Goal: Task Accomplishment & Management: Manage account settings

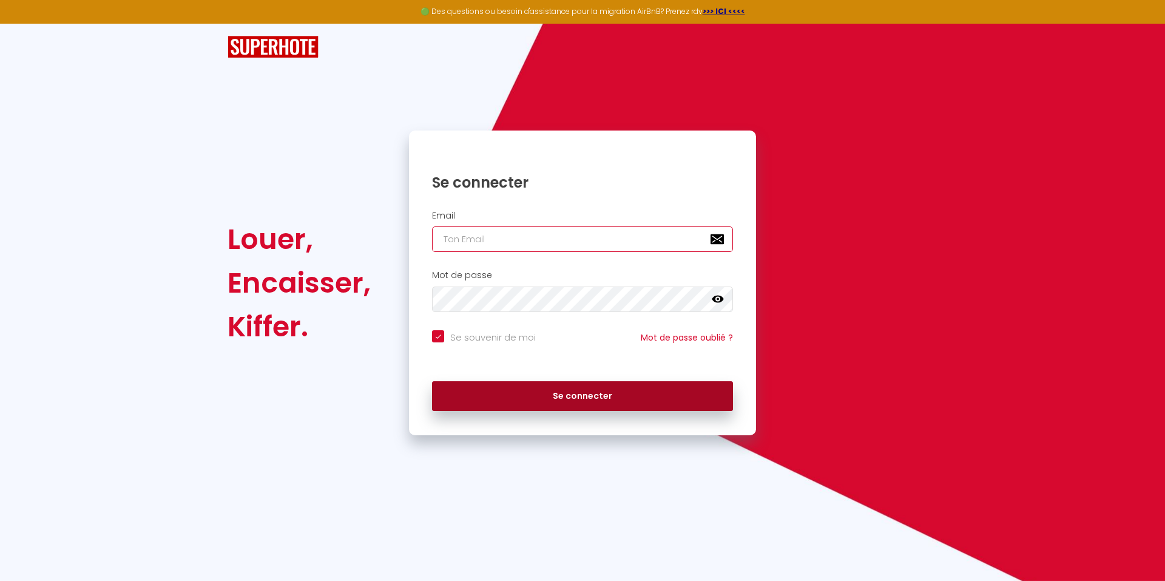
type input "[EMAIL_ADDRESS][DOMAIN_NAME]"
click at [578, 401] on button "Se connecter" at bounding box center [582, 396] width 301 height 30
checkbox input "true"
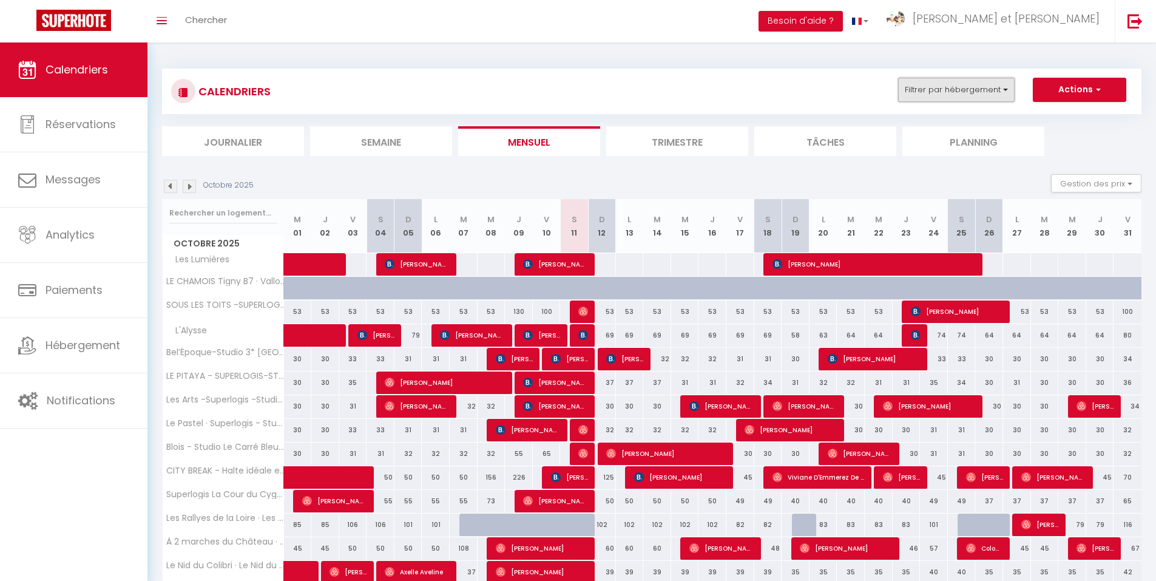
click at [944, 96] on button "Filtrer par hébergement" at bounding box center [956, 90] width 117 height 24
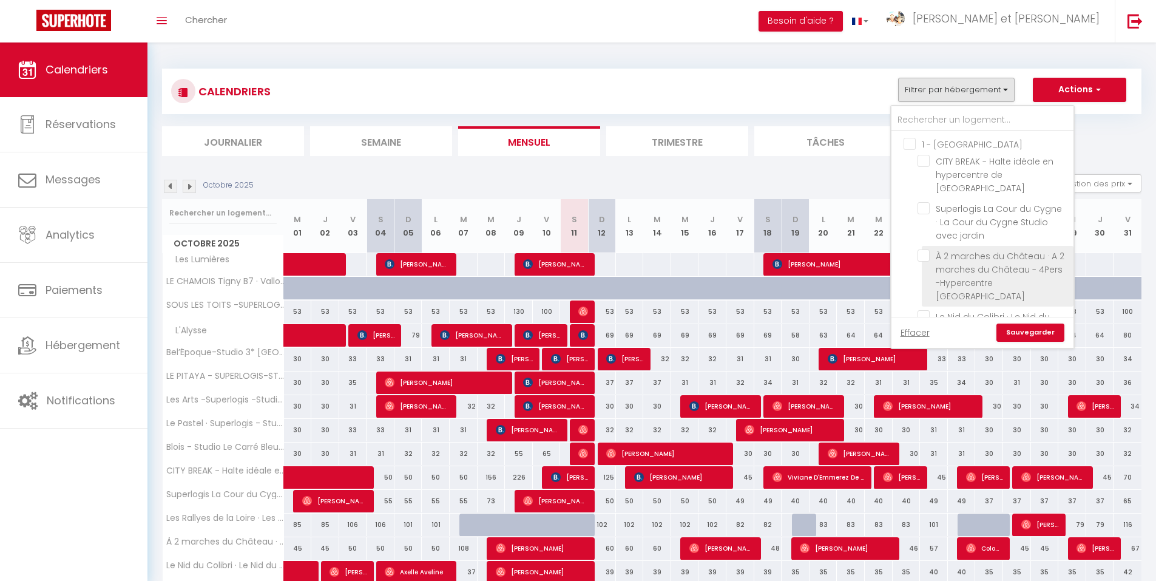
click at [922, 249] on input "À 2 marches du Château · A 2 marches du Château - 4Pers -Hypercentre [GEOGRAPHI…" at bounding box center [994, 255] width 152 height 12
checkbox input "true"
checkbox input "false"
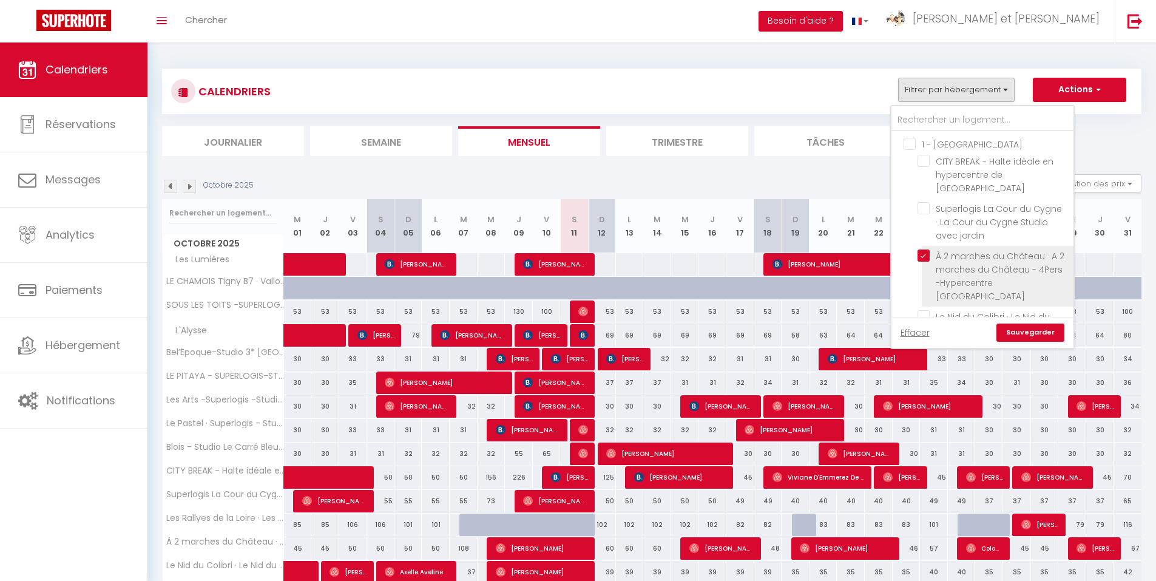
checkbox input "false"
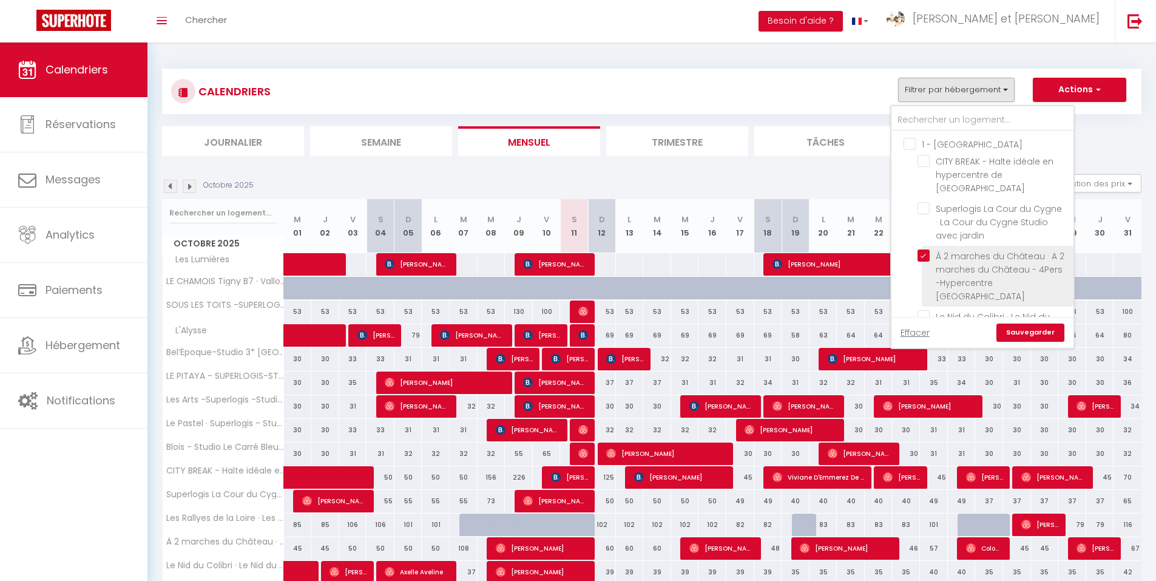
checkbox input "false"
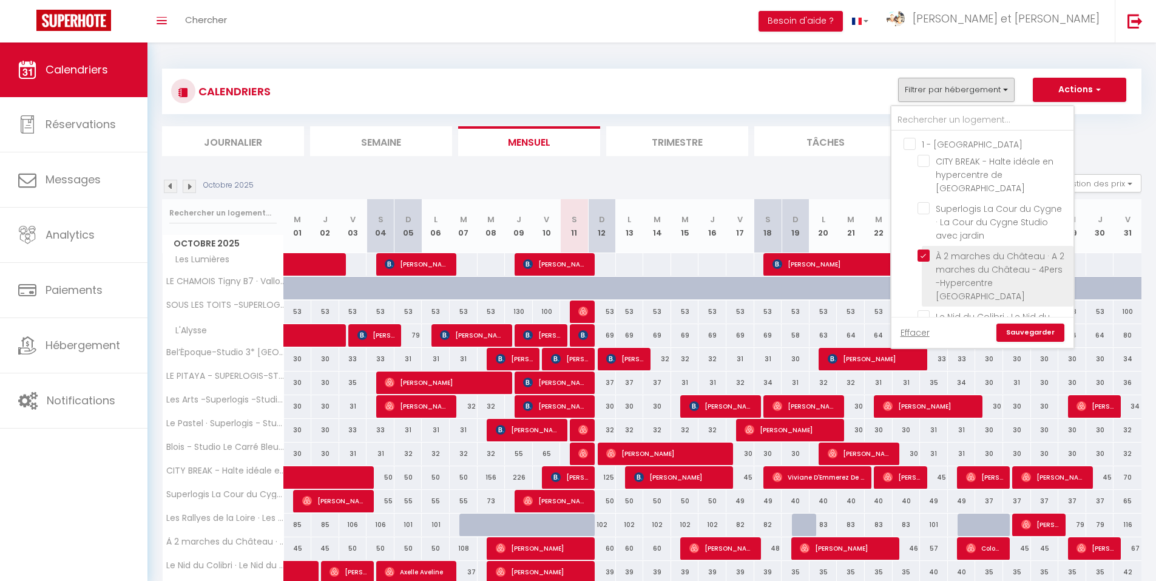
checkbox input "false"
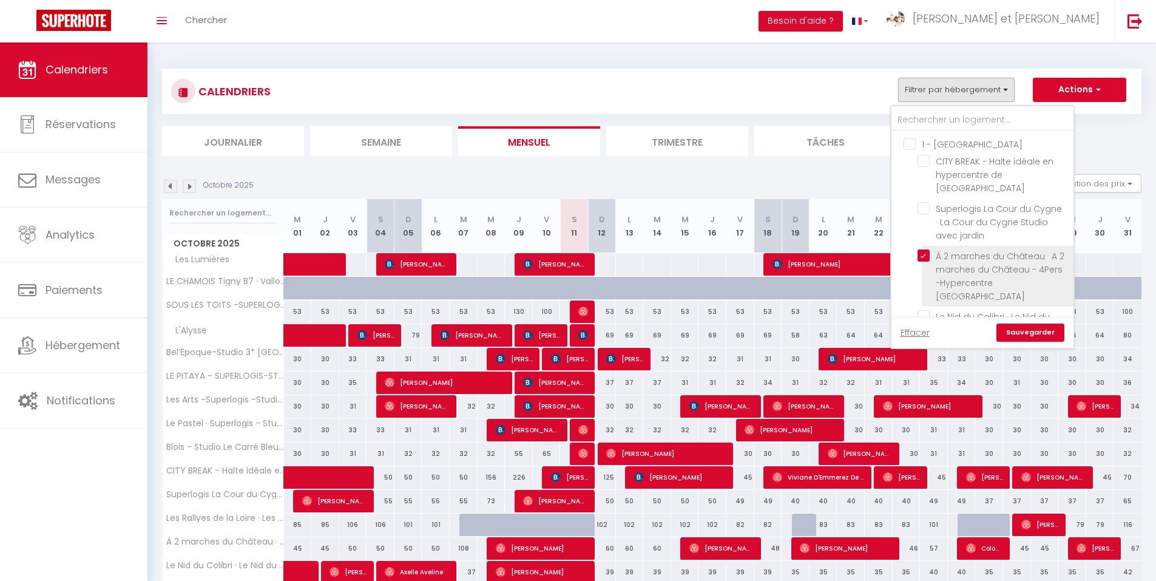
checkbox input "false"
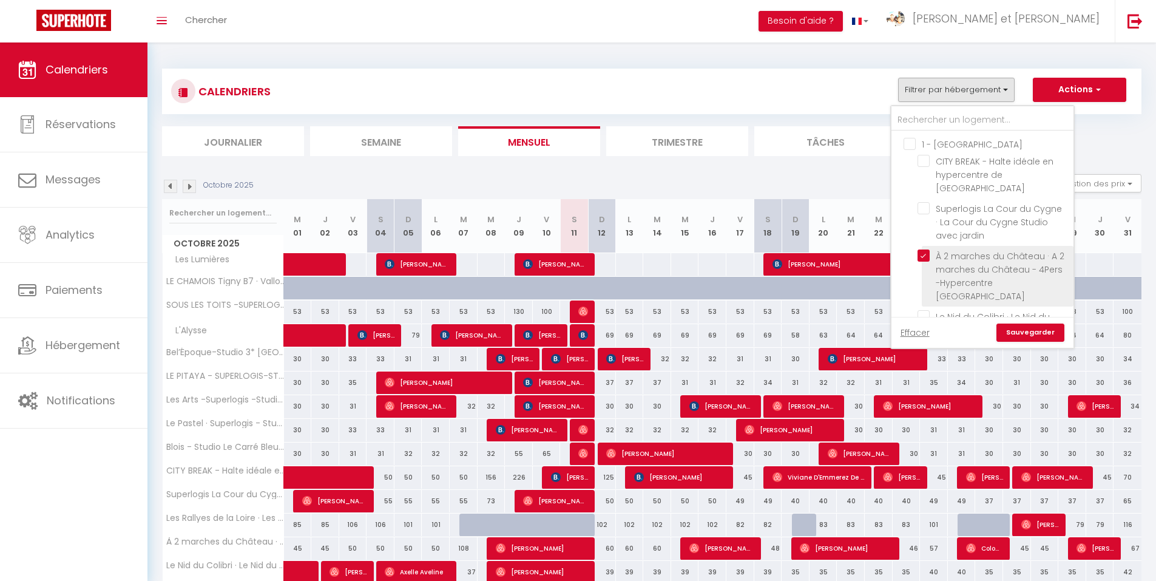
checkbox input "false"
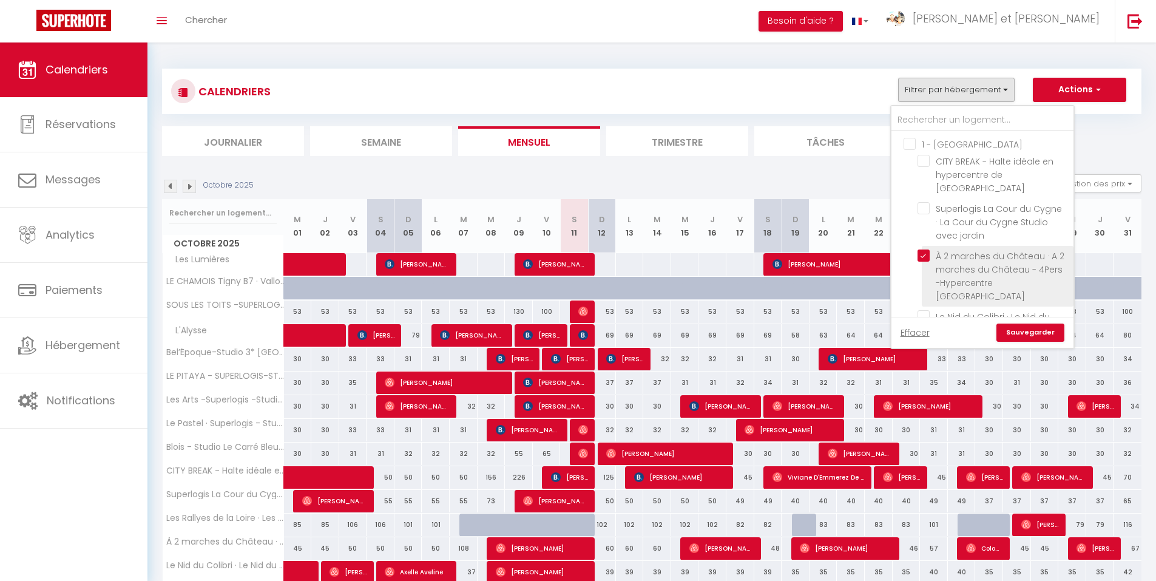
checkbox input "false"
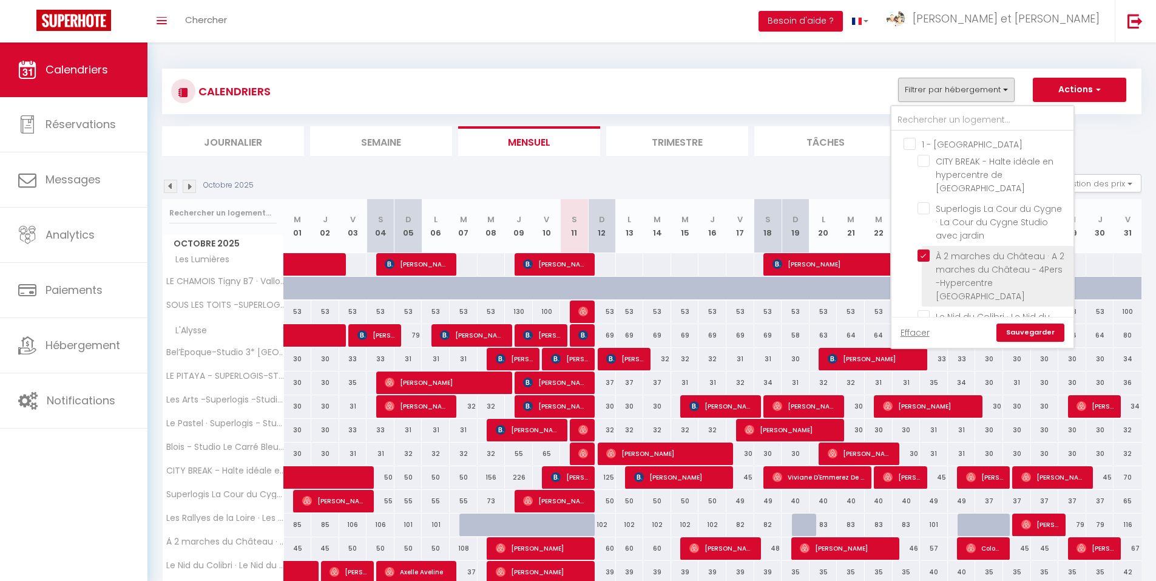
checkbox input "false"
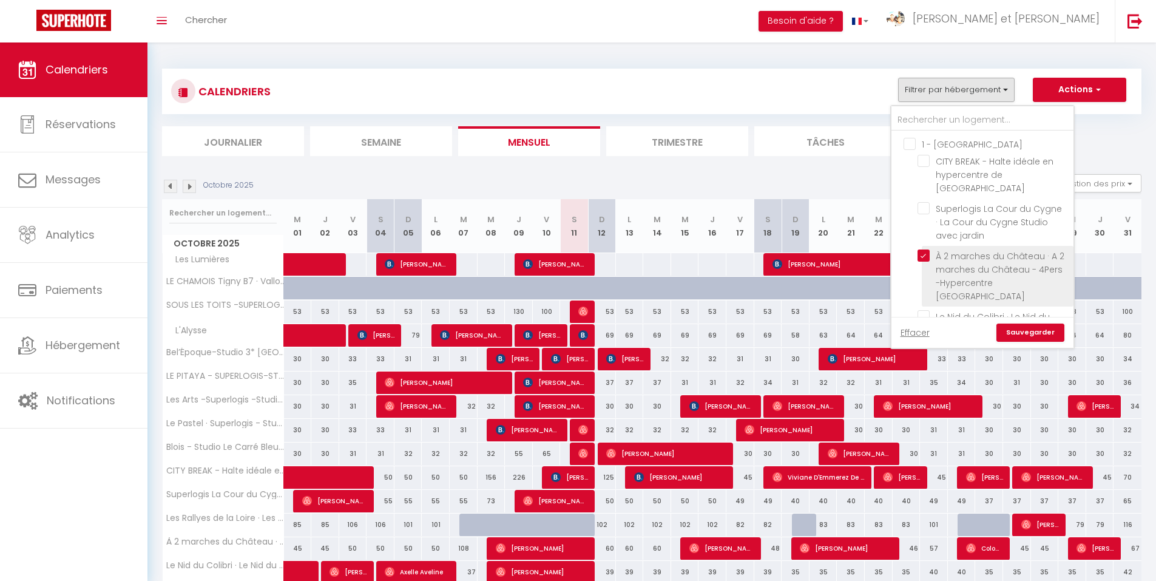
checkbox input "false"
click at [1022, 328] on link "Sauvegarder" at bounding box center [1030, 332] width 68 height 18
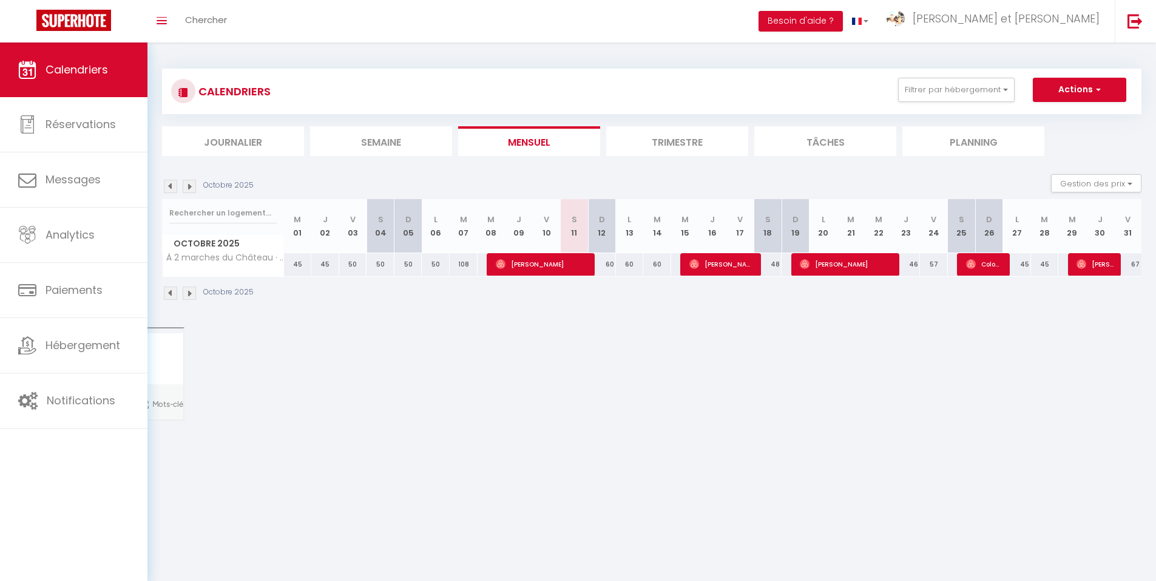
click at [186, 295] on img at bounding box center [189, 292] width 13 height 13
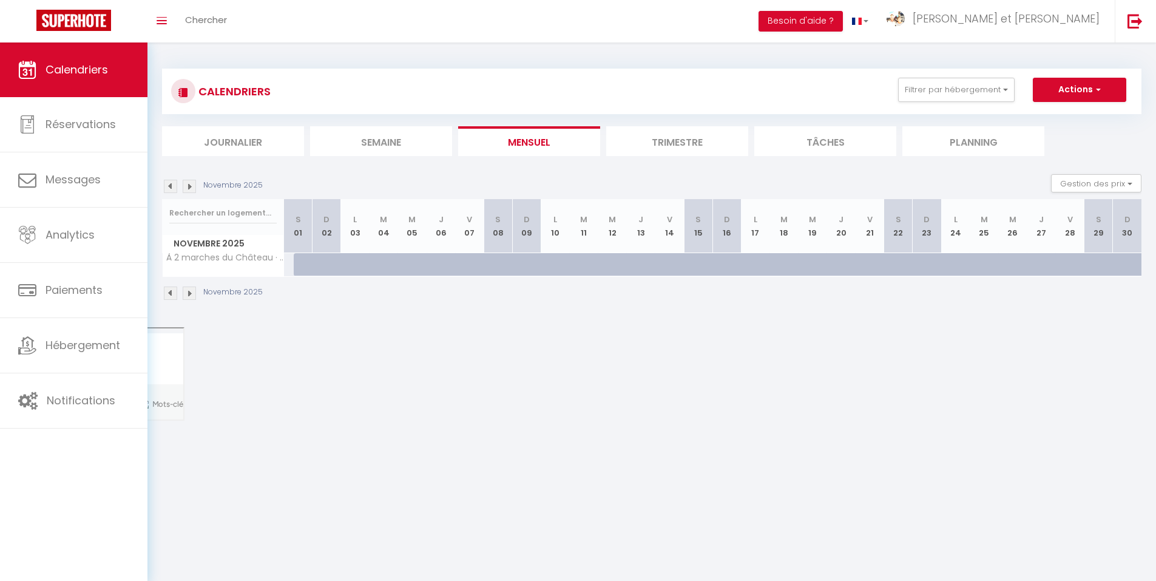
click at [172, 294] on img at bounding box center [170, 292] width 13 height 13
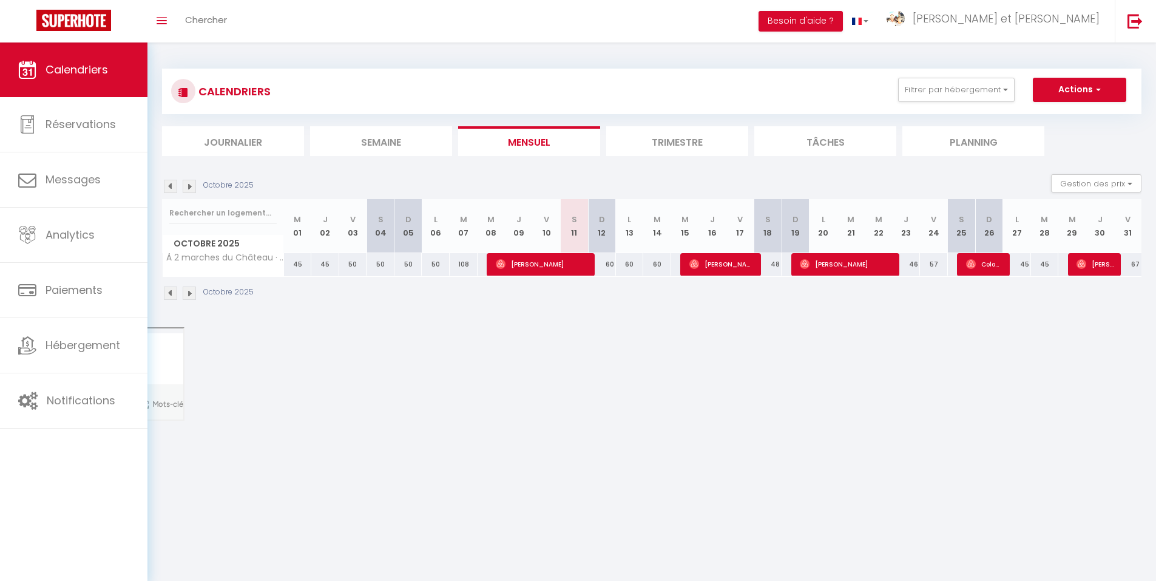
click at [172, 294] on img at bounding box center [170, 292] width 13 height 13
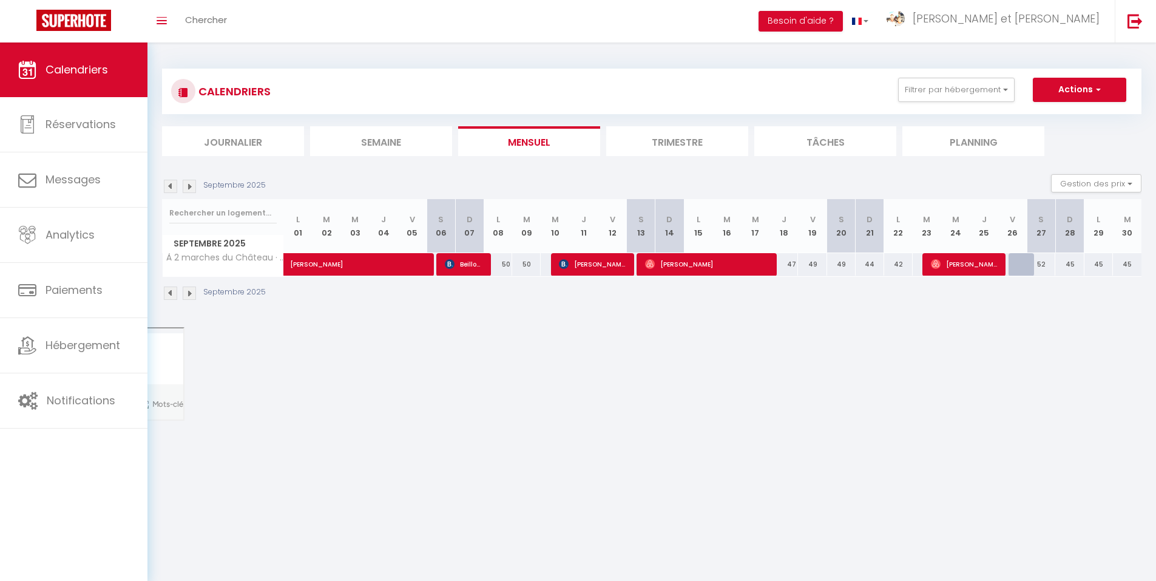
click at [189, 294] on img at bounding box center [189, 292] width 13 height 13
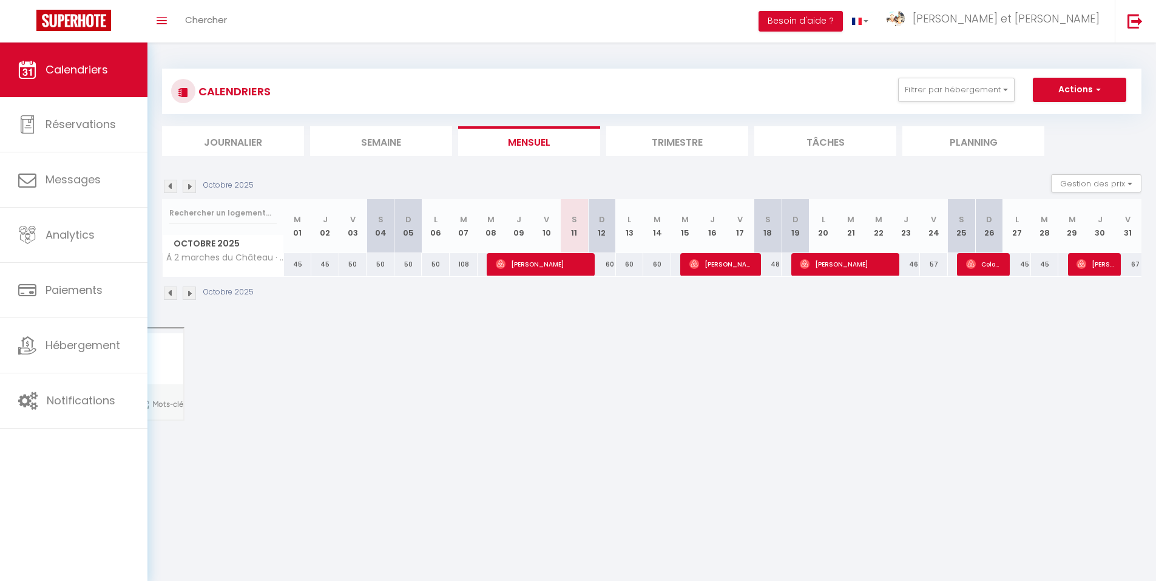
click at [189, 294] on img at bounding box center [189, 292] width 13 height 13
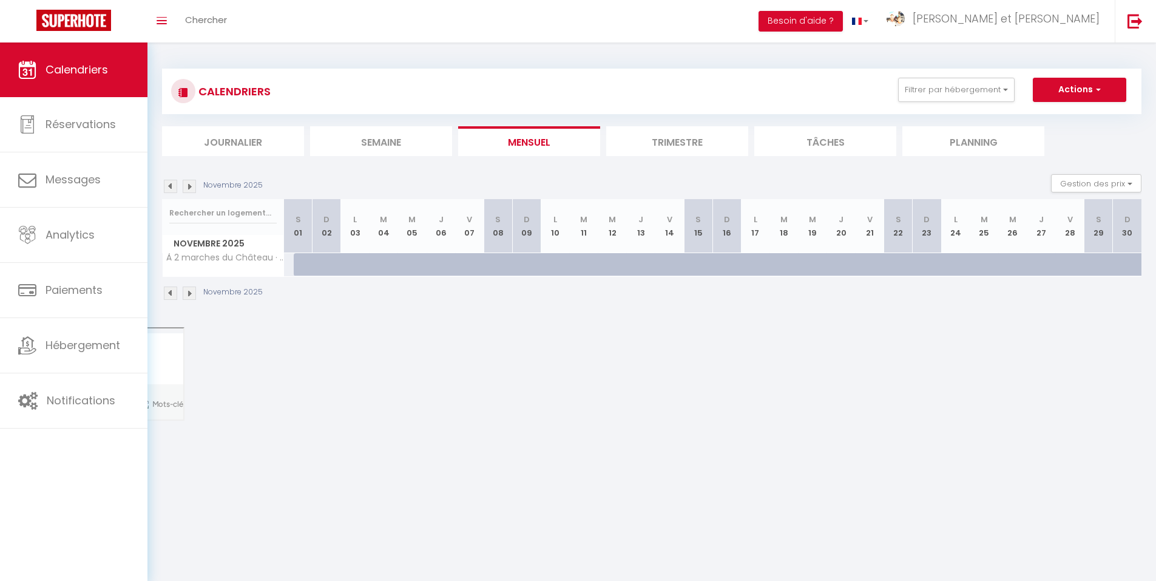
click at [189, 294] on img at bounding box center [189, 292] width 13 height 13
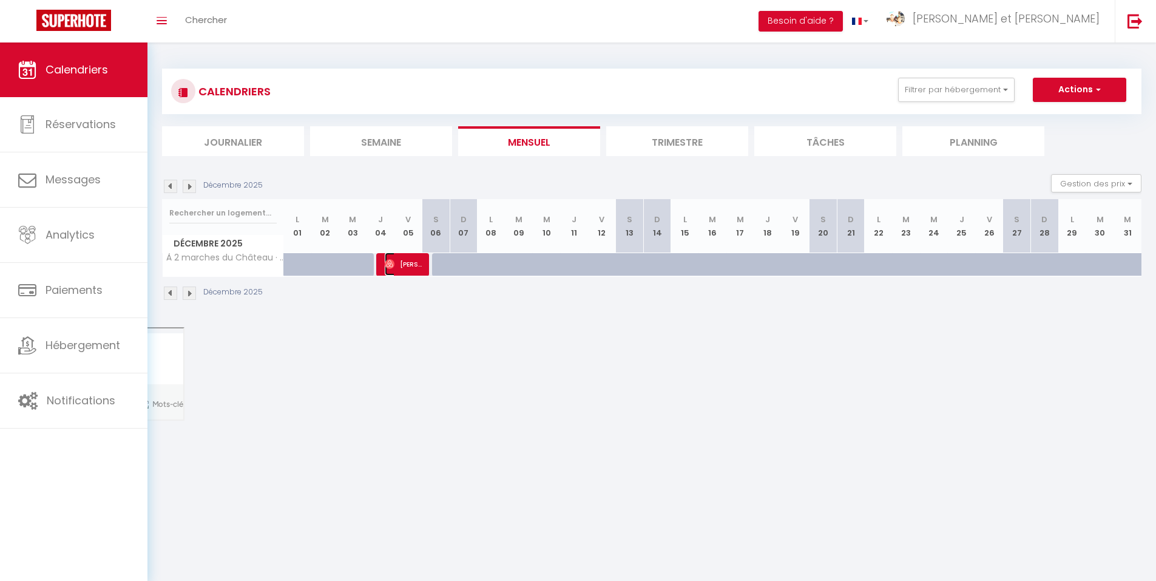
click at [405, 267] on span "[PERSON_NAME]" at bounding box center [403, 263] width 37 height 23
select select "OK"
select select "0"
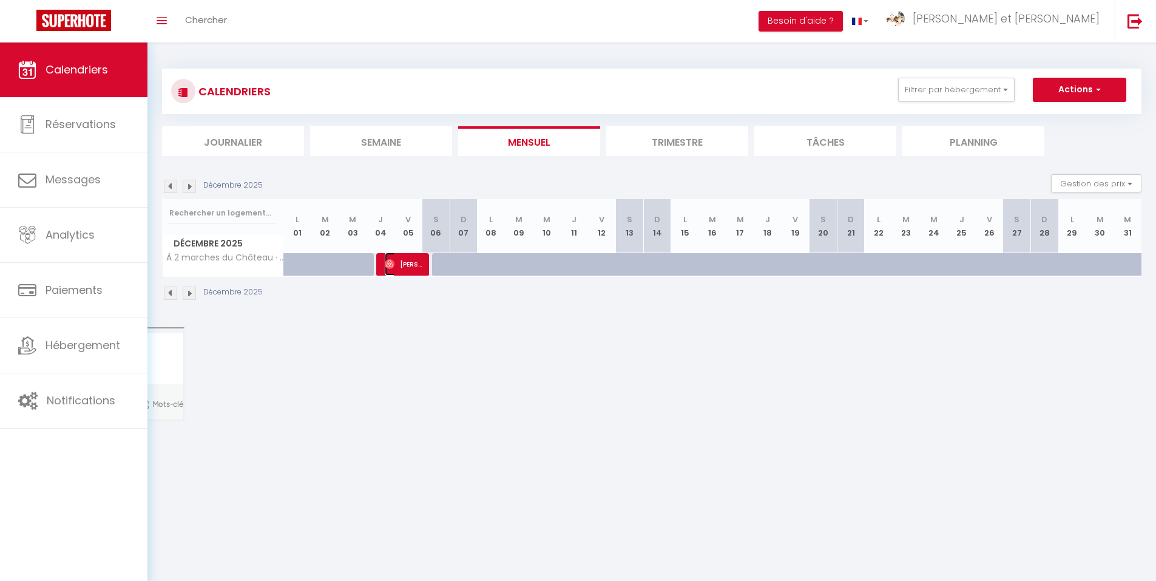
select select "1"
select select
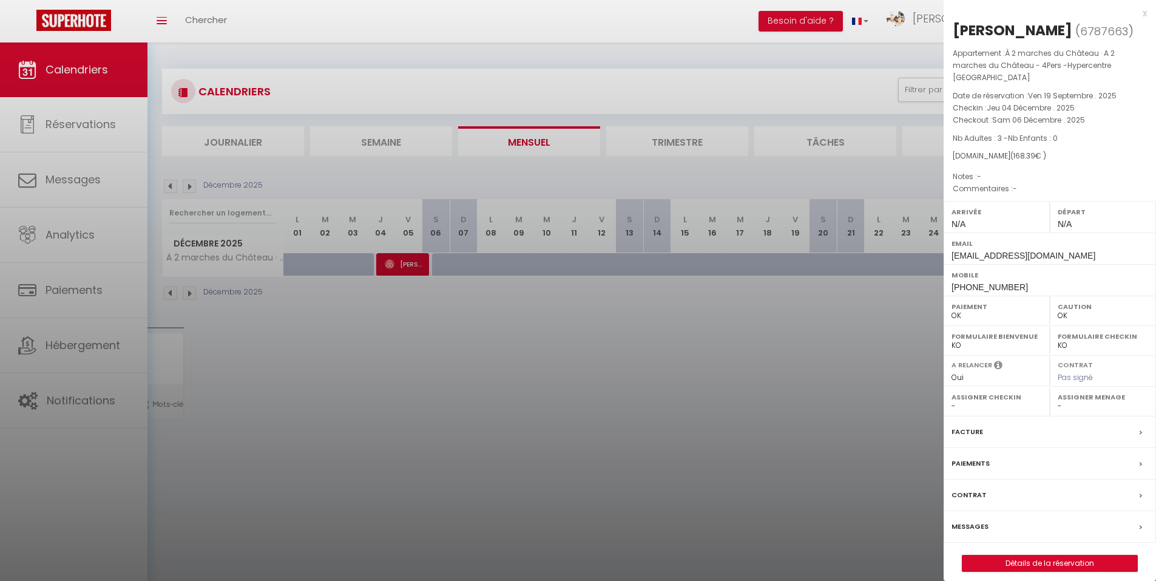
click at [968, 520] on label "Messages" at bounding box center [970, 526] width 37 height 13
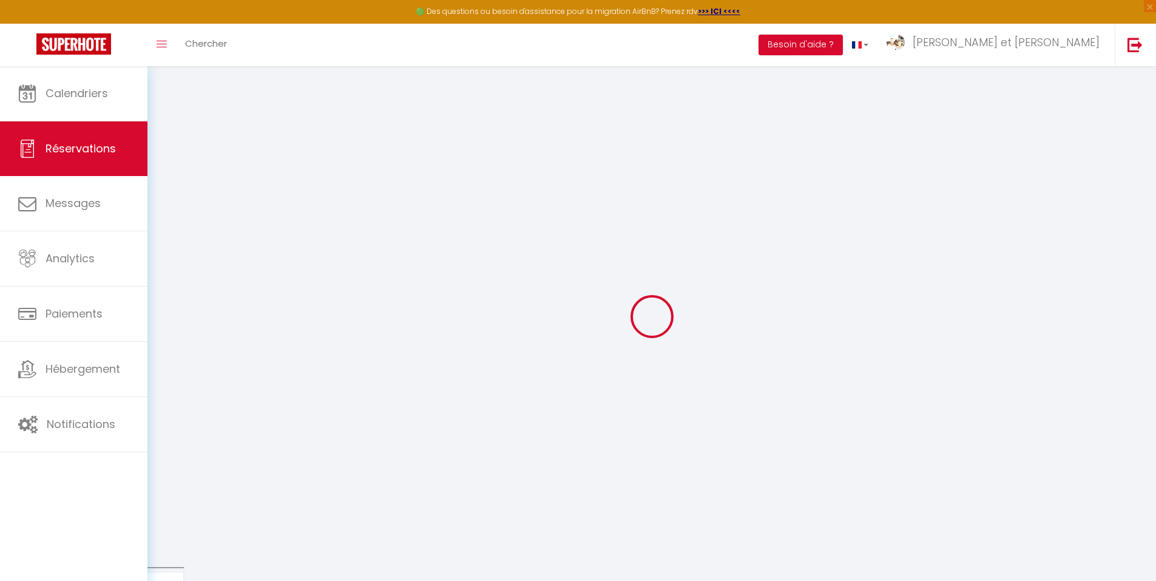
select select
checkbox input "false"
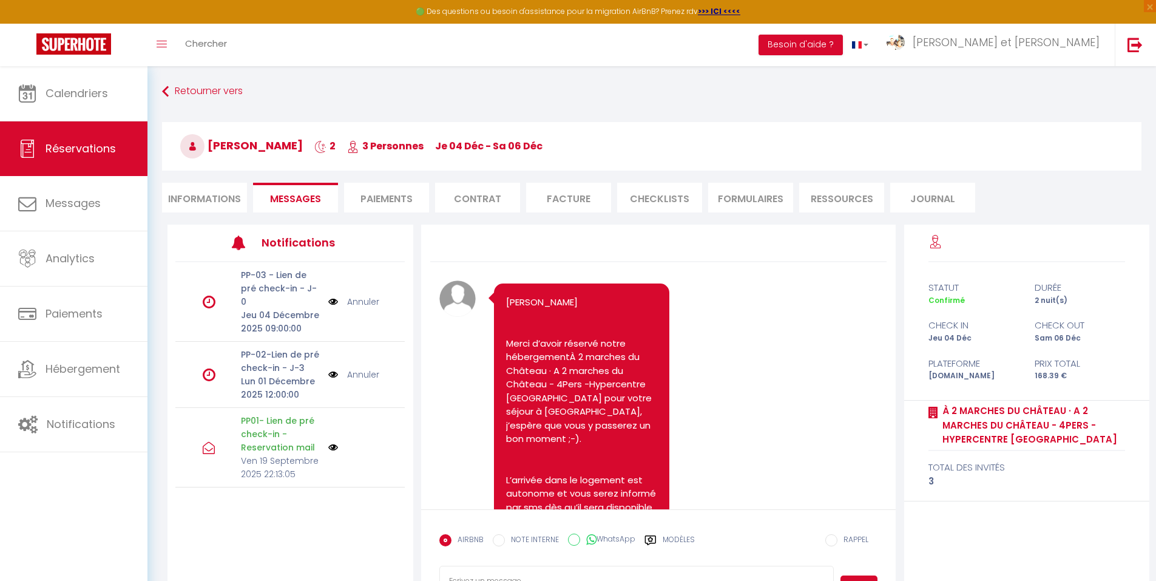
scroll to position [362, 0]
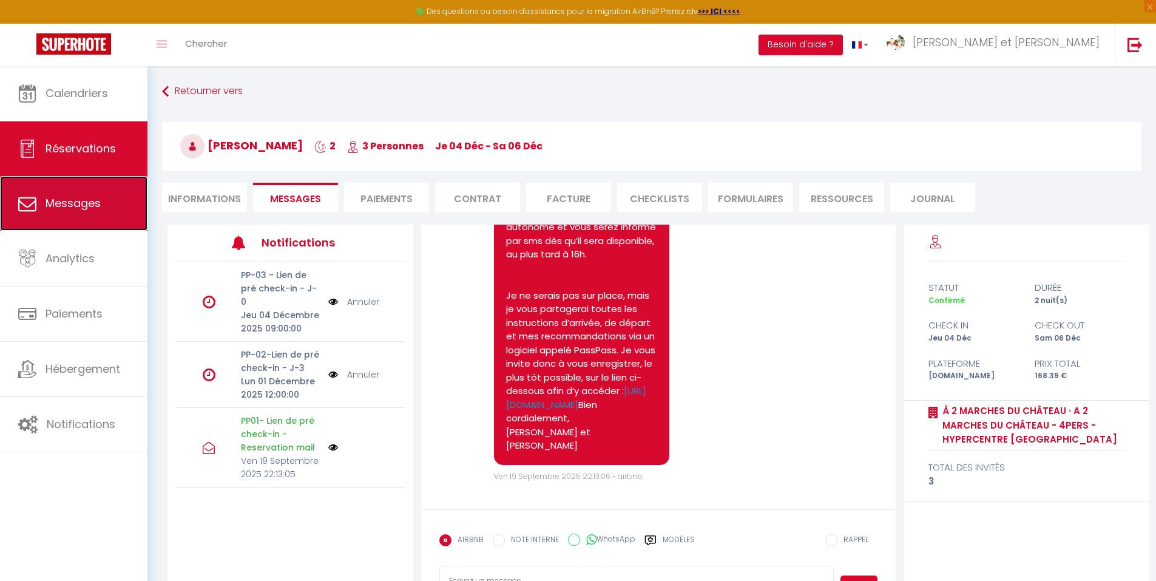
click at [86, 213] on link "Messages" at bounding box center [73, 203] width 147 height 55
select select "message"
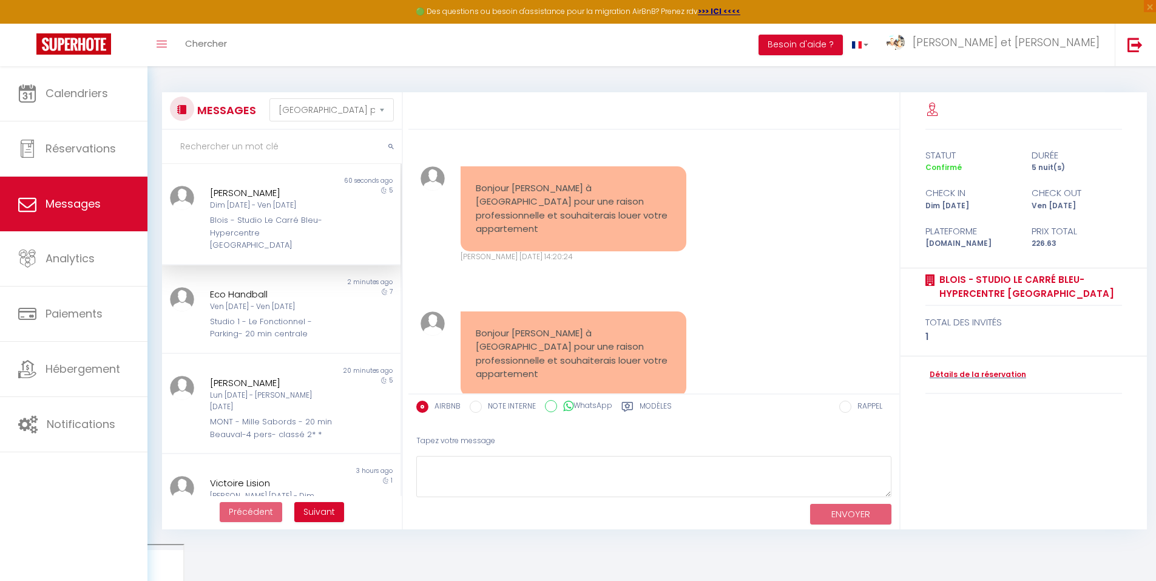
scroll to position [1237, 0]
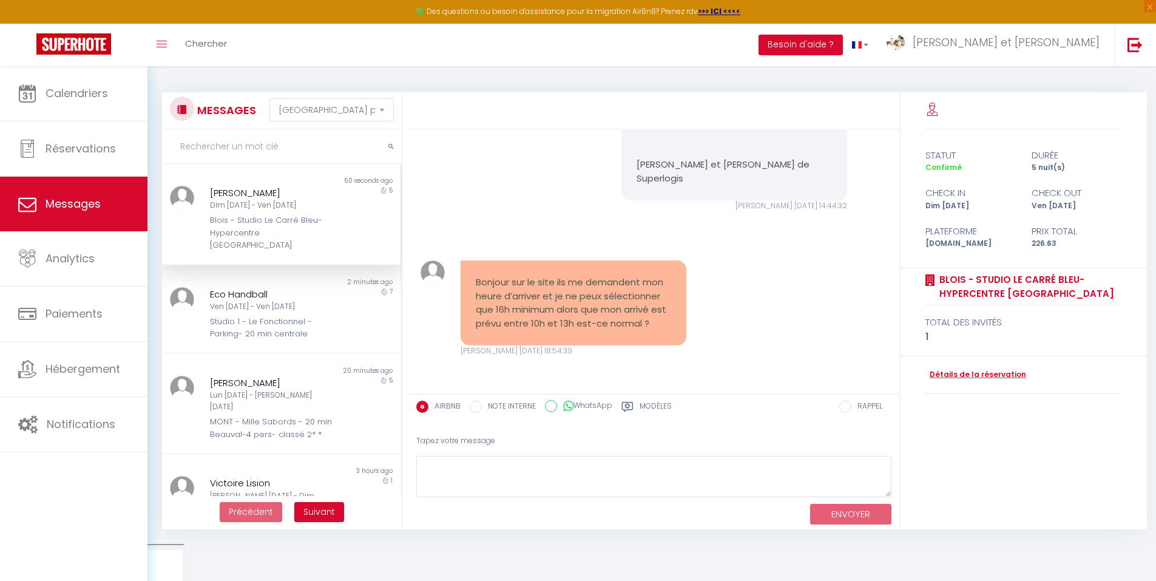
click at [251, 211] on div "Dim [DATE] - Ven [DATE]" at bounding box center [271, 206] width 123 height 12
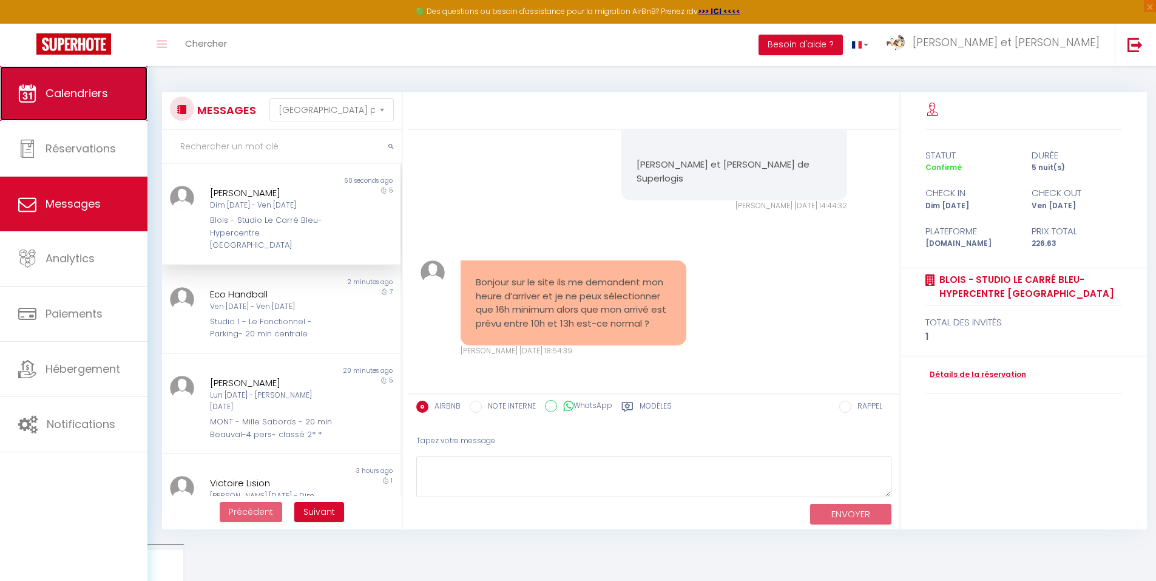
click at [98, 109] on link "Calendriers" at bounding box center [73, 93] width 147 height 55
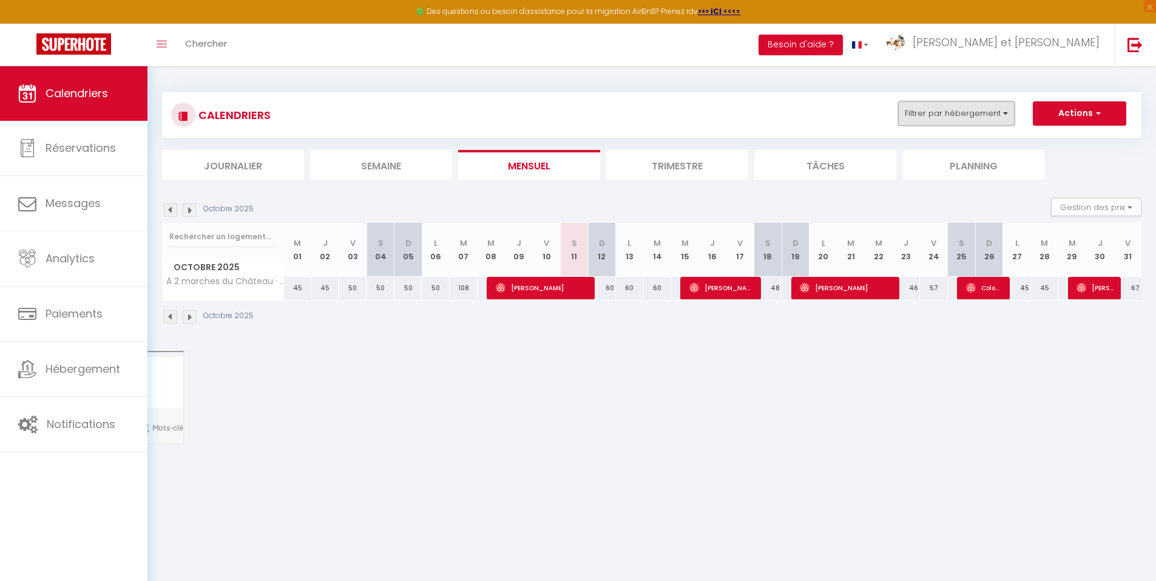
click at [928, 116] on button "Filtrer par hébergement" at bounding box center [956, 113] width 117 height 24
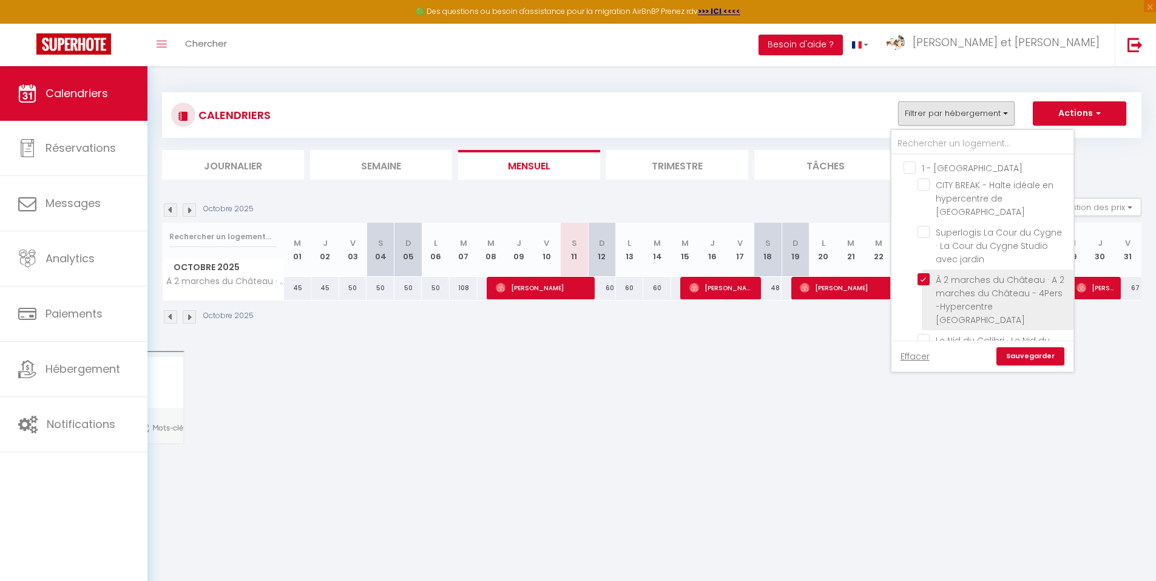
click at [925, 269] on li "À 2 marches du Château · A 2 marches du Château - 4Pers -Hypercentre [GEOGRAPHI…" at bounding box center [998, 299] width 152 height 61
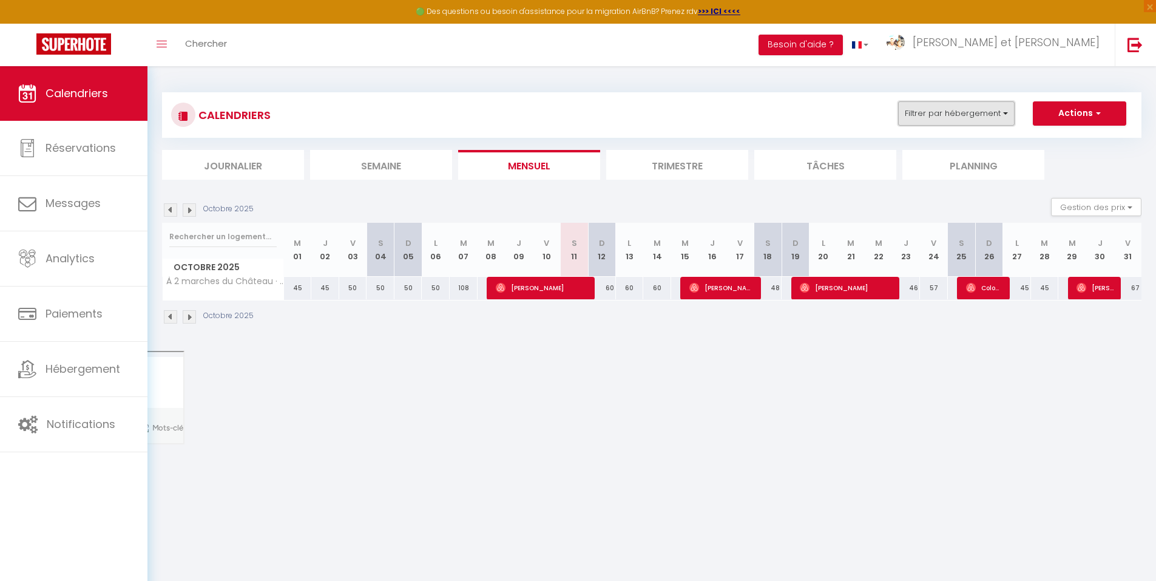
click at [960, 113] on button "Filtrer par hébergement" at bounding box center [956, 113] width 117 height 24
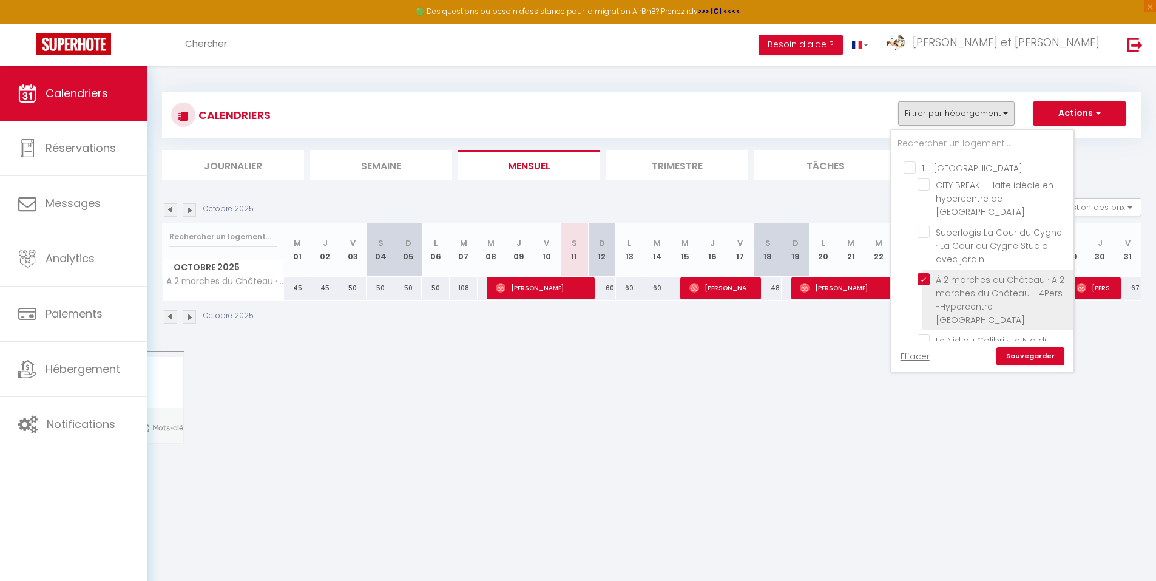
click at [928, 273] on input "À 2 marches du Château · A 2 marches du Château - 4Pers -Hypercentre [GEOGRAPHI…" at bounding box center [994, 279] width 152 height 12
checkbox input "false"
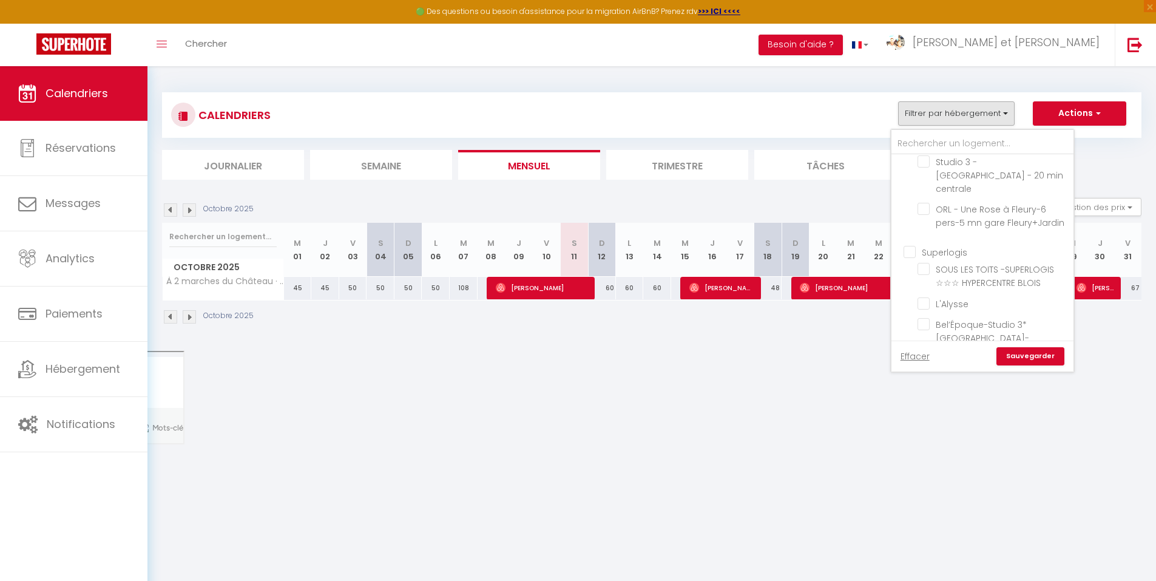
scroll to position [1479, 0]
click at [928, 377] on input "Blois - Studio Le Carré Bleu-Hypercentre [GEOGRAPHIC_DATA]" at bounding box center [994, 383] width 152 height 12
checkbox input "true"
checkbox input "false"
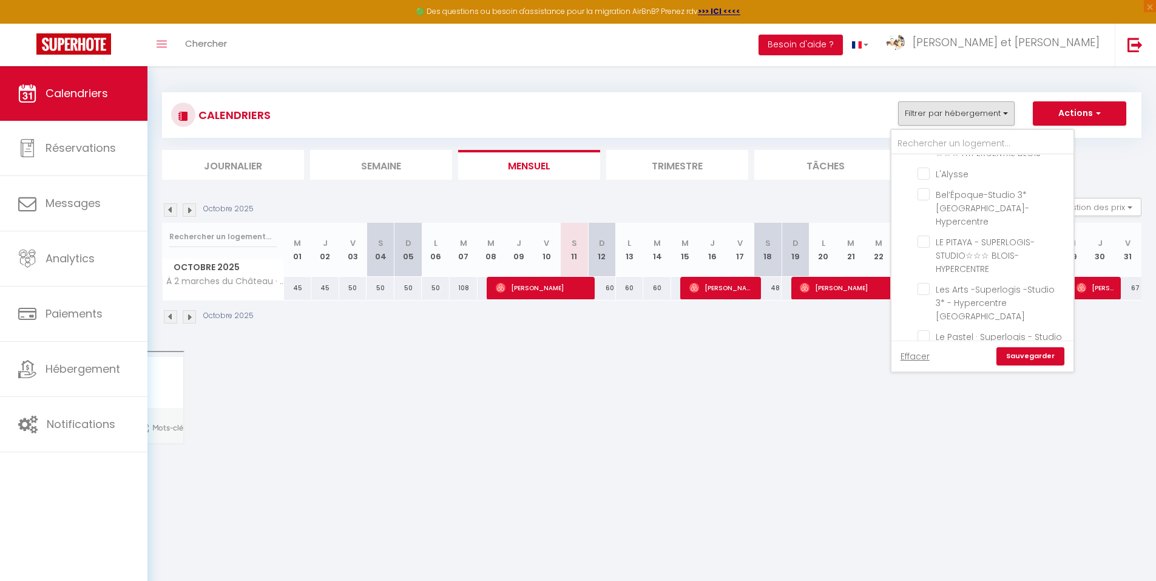
checkbox input "false"
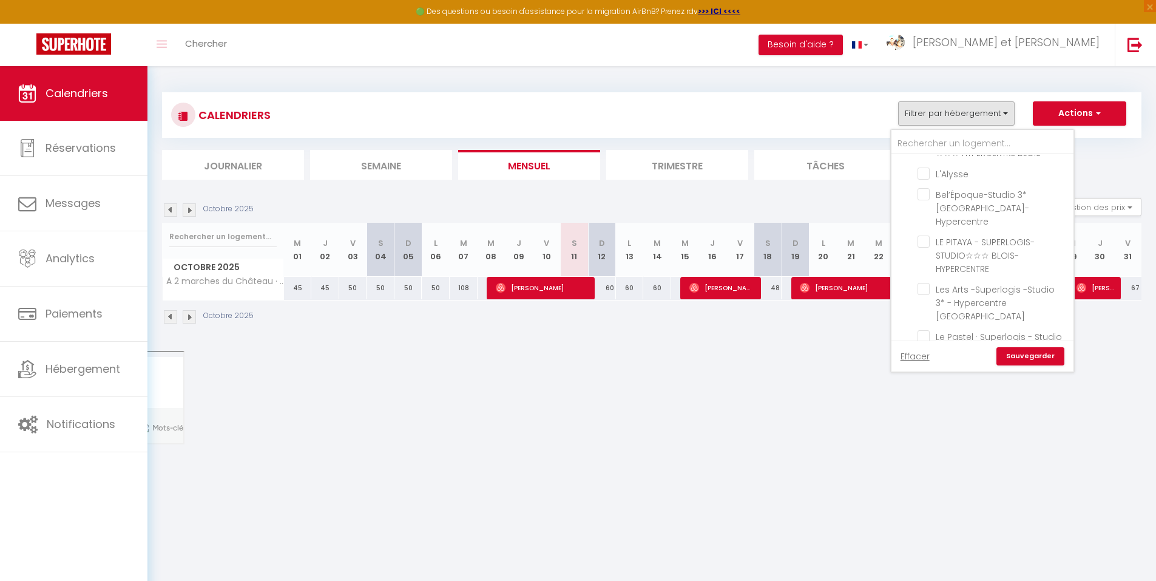
checkbox input "false"
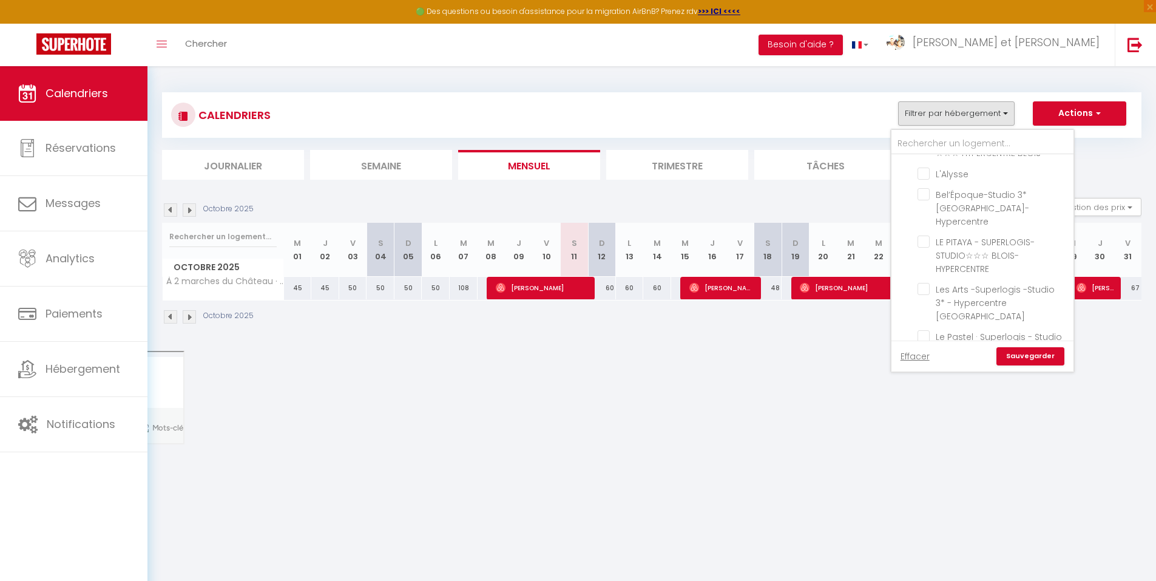
checkbox input "false"
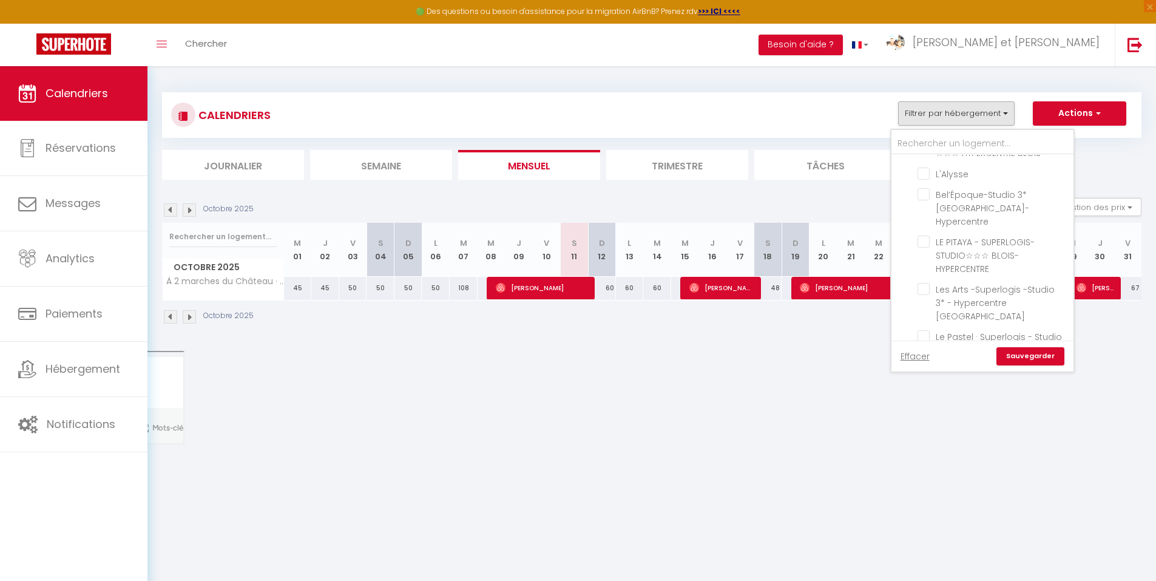
checkbox input "false"
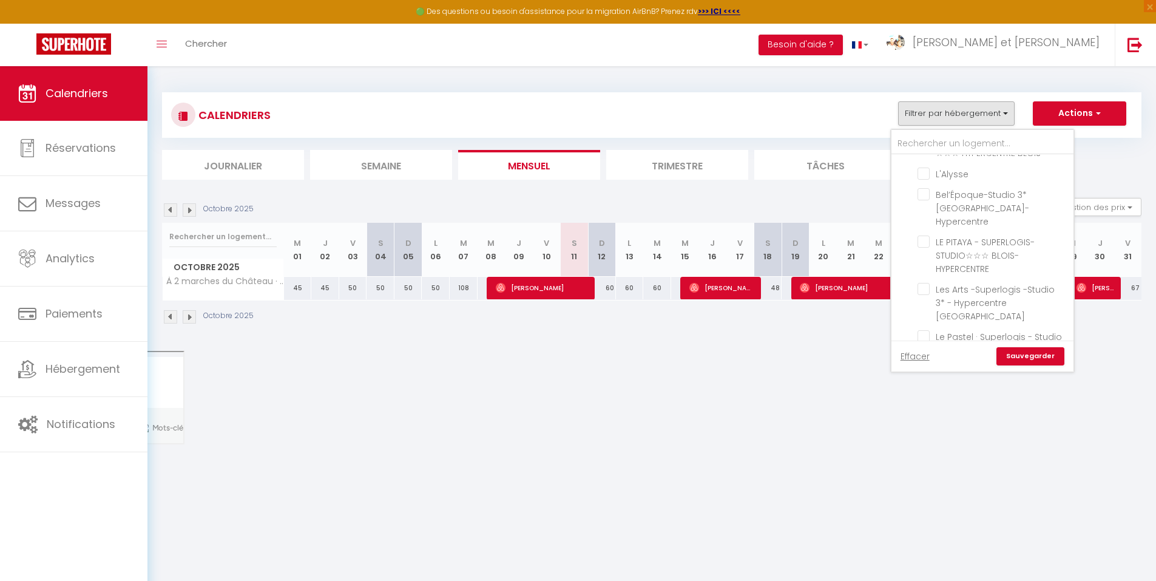
checkbox input "false"
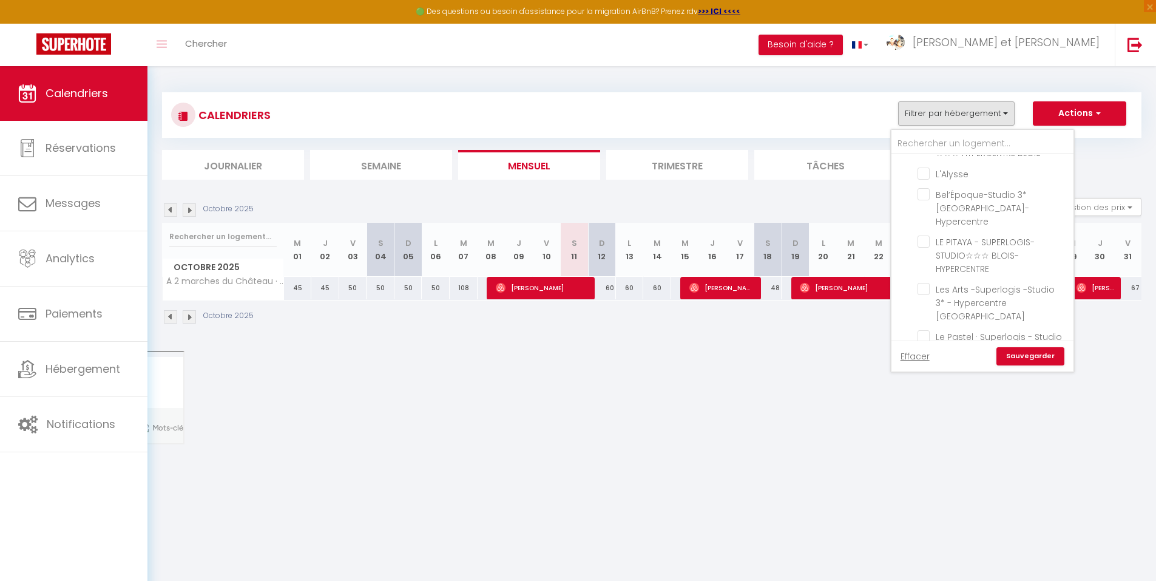
checkbox input "false"
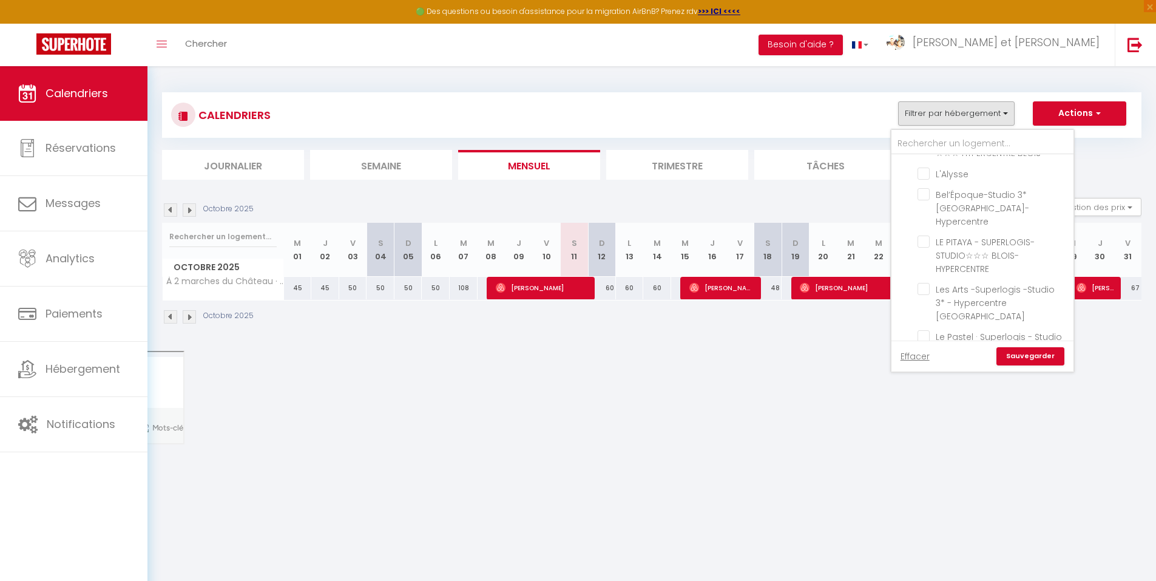
checkbox input "false"
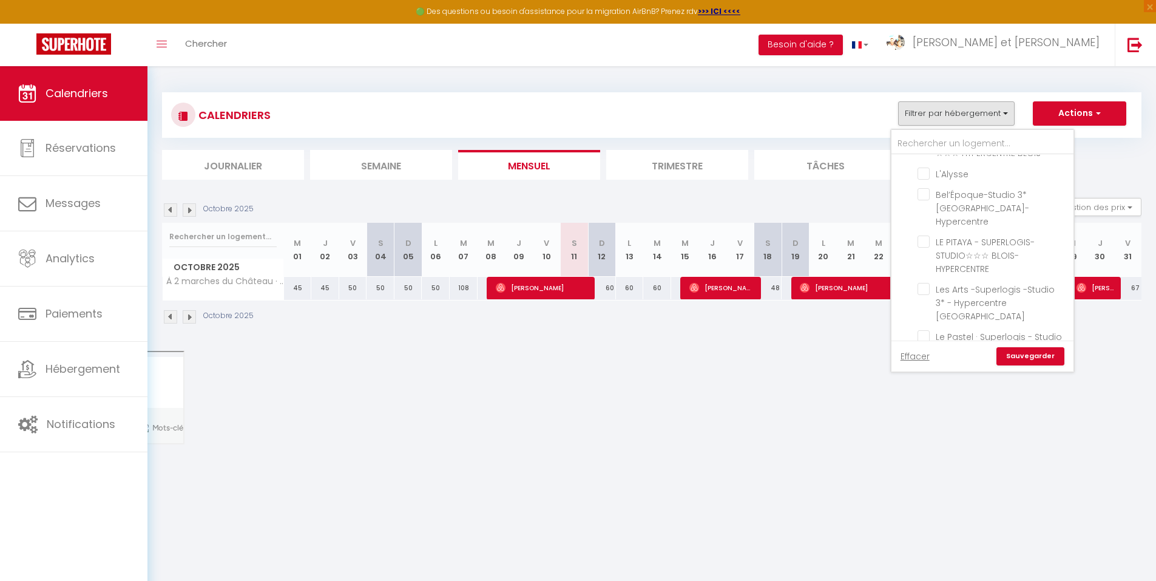
checkbox input "false"
click at [1035, 359] on link "Sauvegarder" at bounding box center [1030, 356] width 68 height 18
